Goal: Download file/media

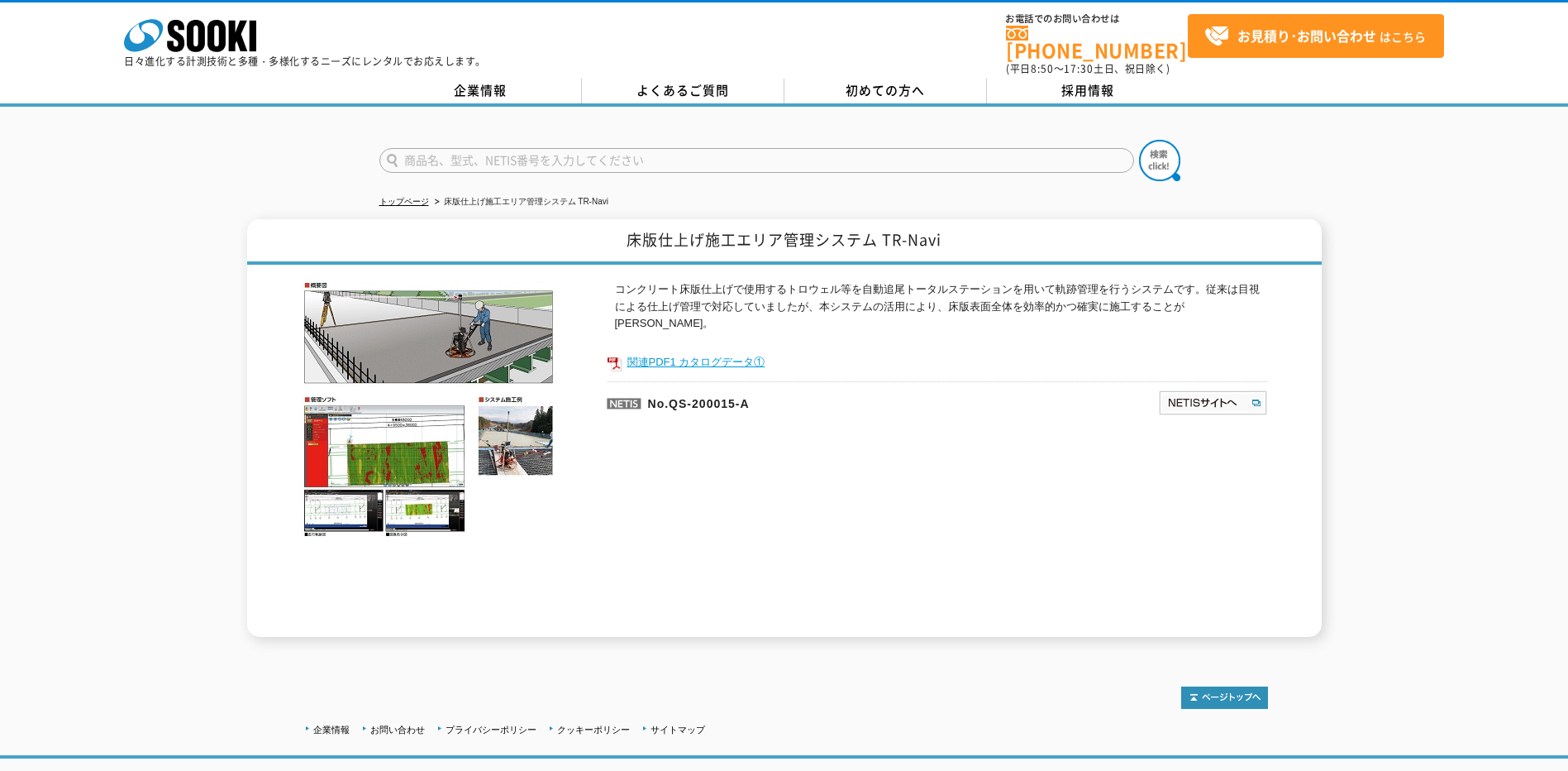
click at [732, 351] on link "関連PDF1 カタログデータ①" at bounding box center [937, 362] width 661 height 22
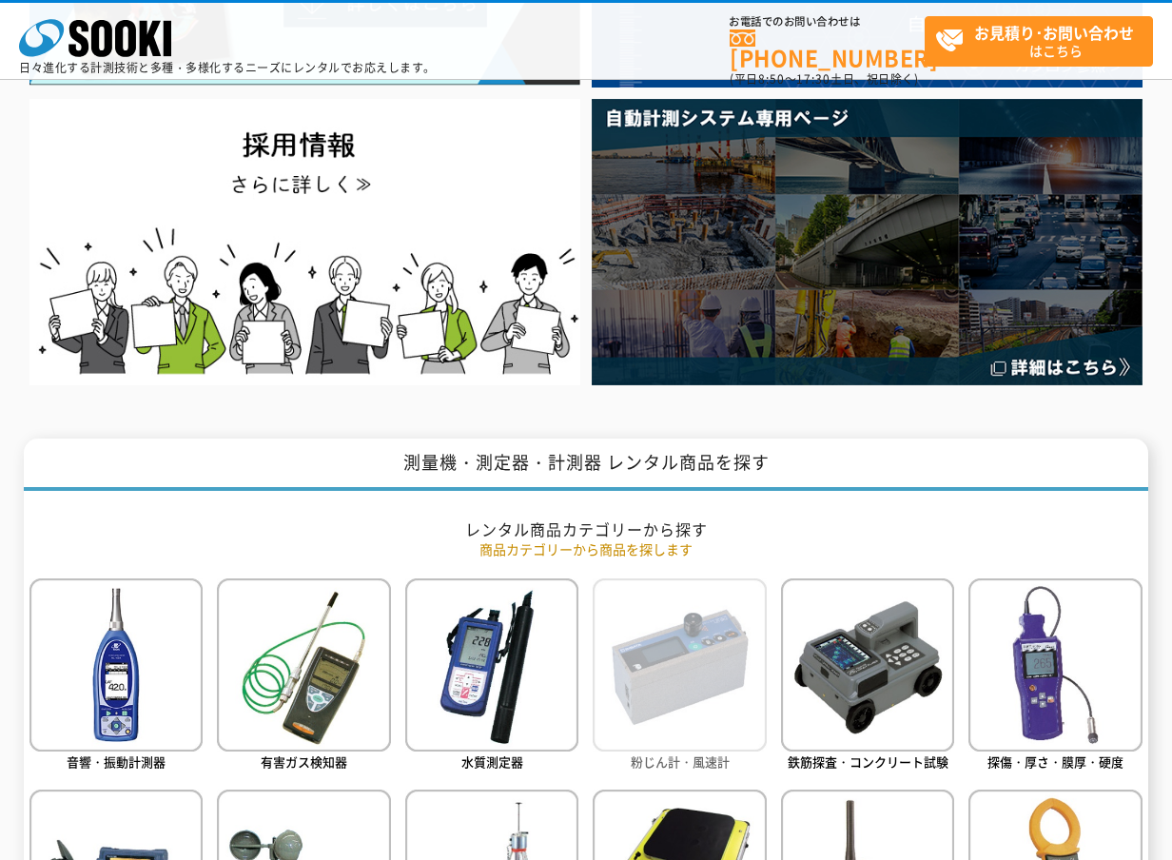
scroll to position [95, 0]
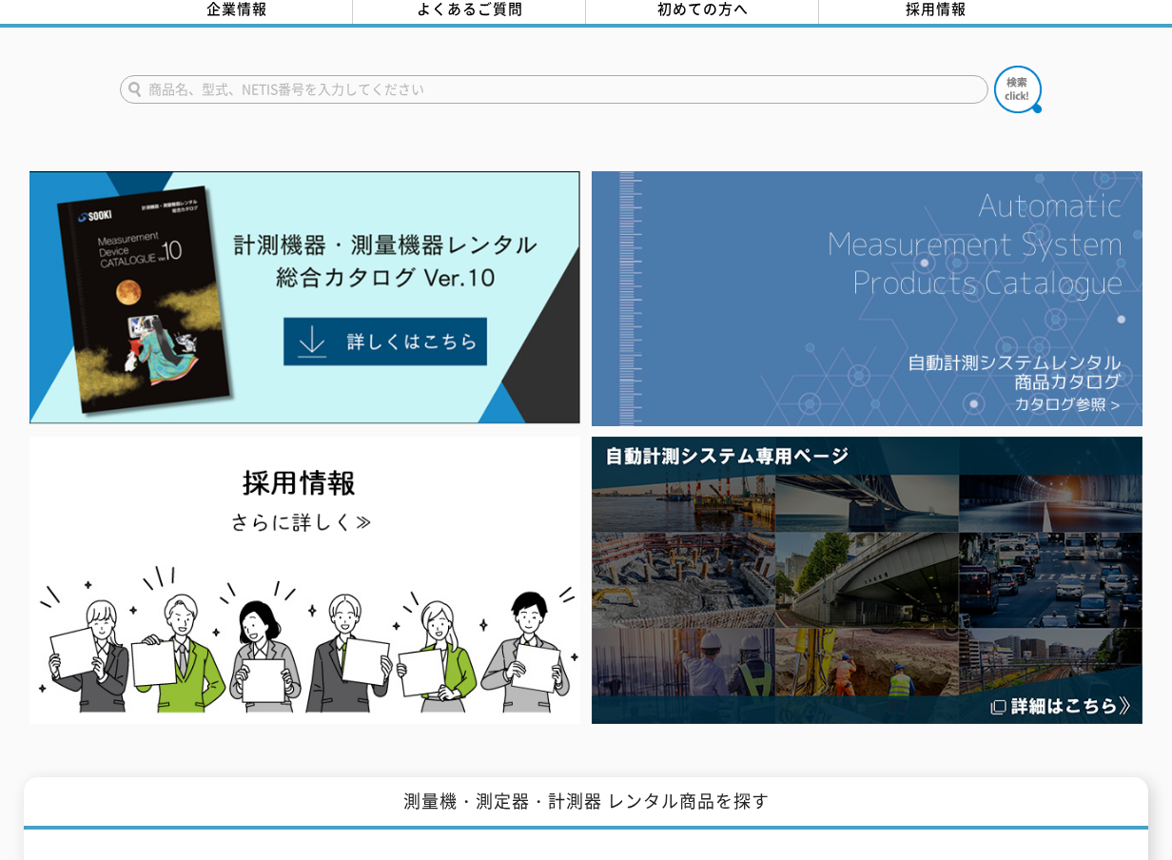
click at [1082, 375] on img at bounding box center [868, 298] width 552 height 254
